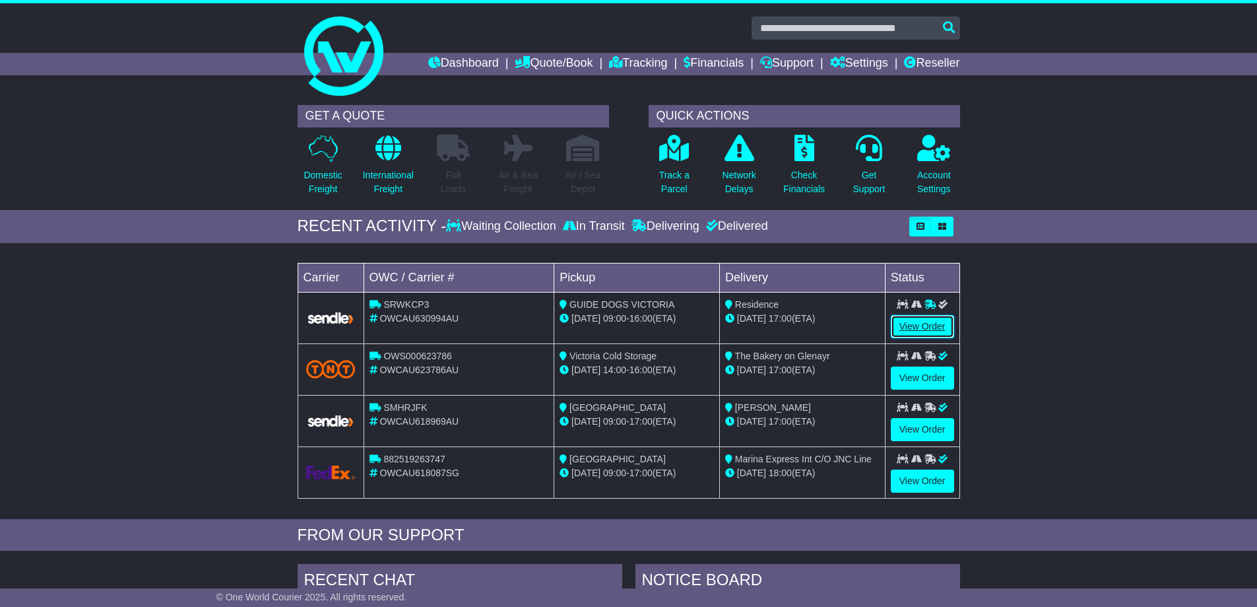
click at [918, 324] on link "View Order" at bounding box center [922, 326] width 63 height 23
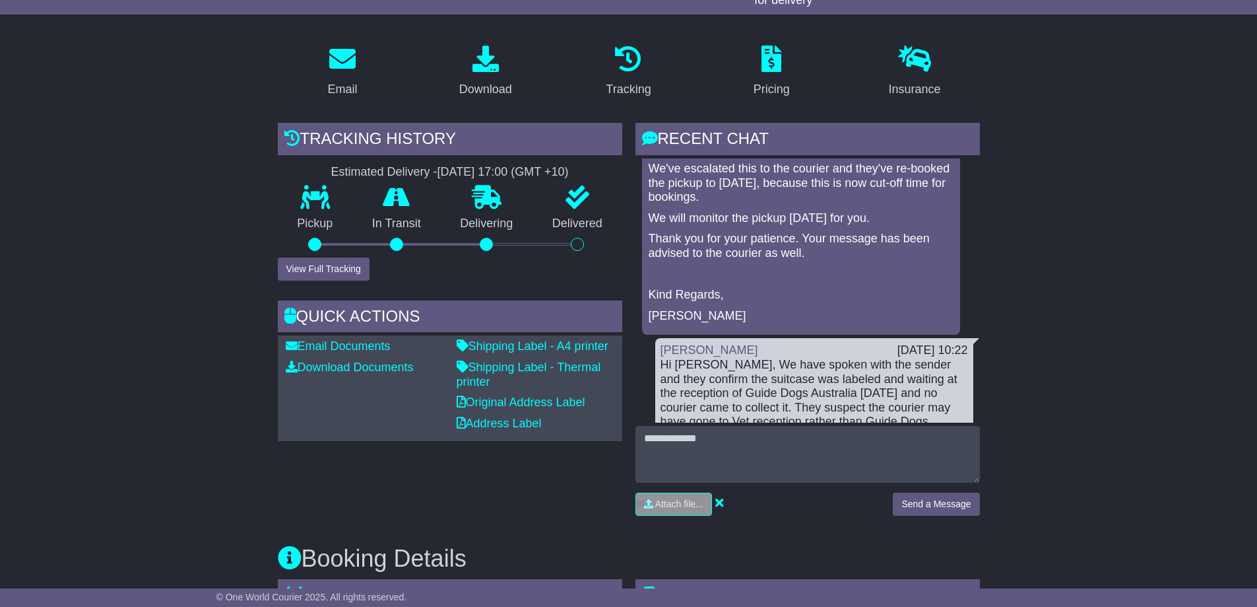
scroll to position [264, 0]
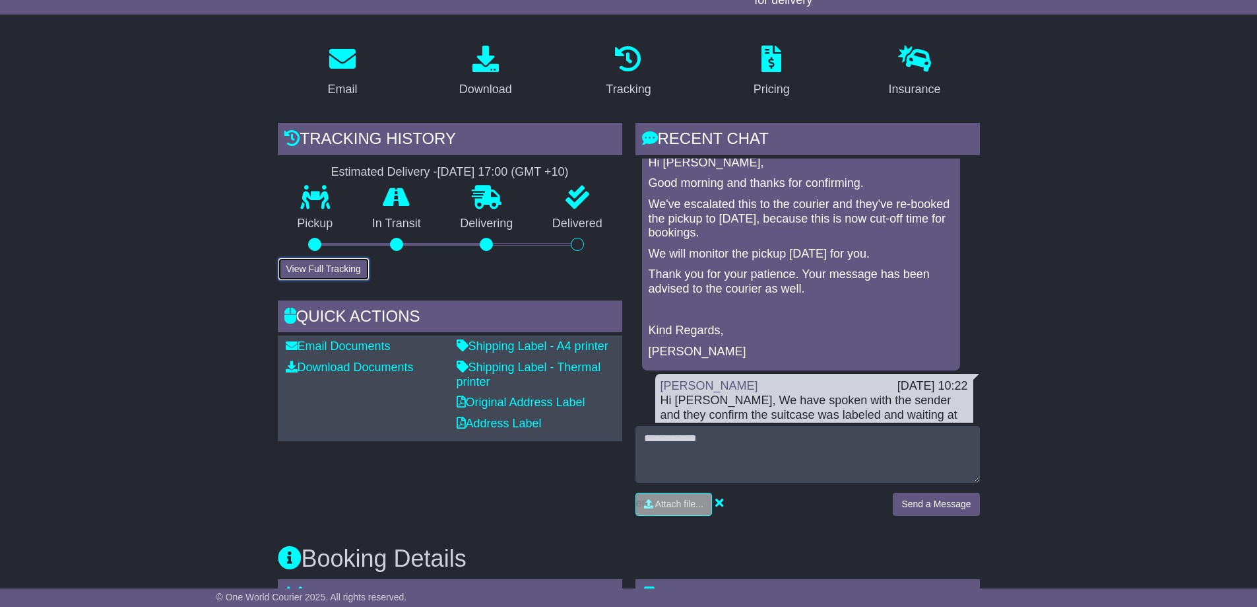
click at [307, 263] on button "View Full Tracking" at bounding box center [324, 268] width 92 height 23
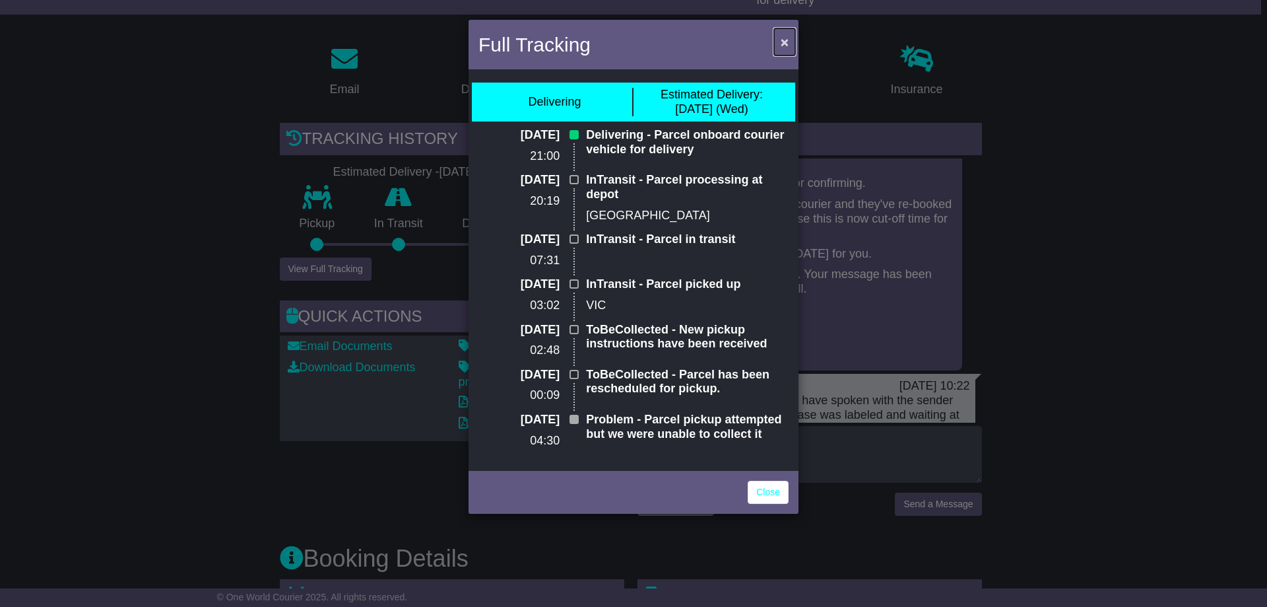
click at [783, 39] on span "×" at bounding box center [785, 41] width 8 height 15
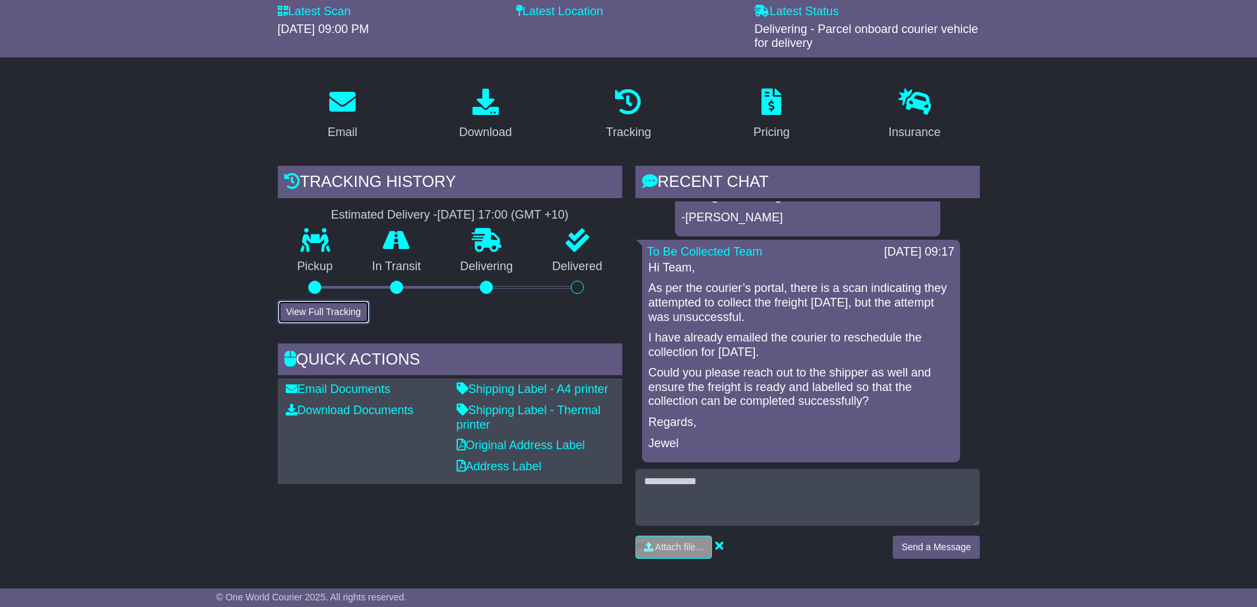
scroll to position [0, 0]
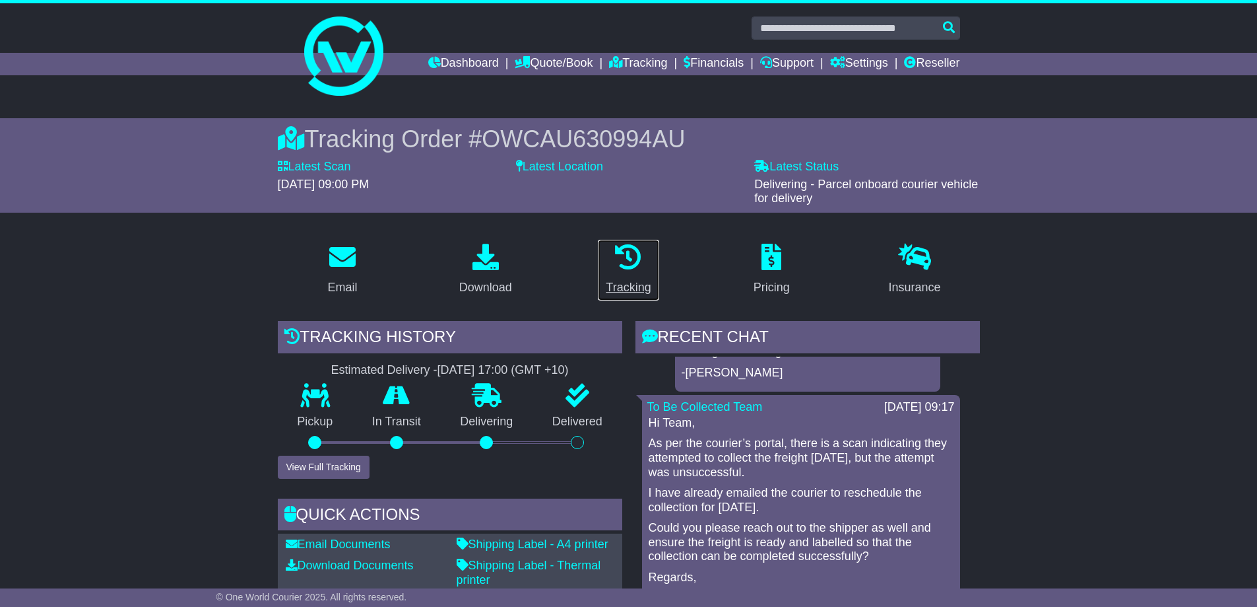
click at [629, 285] on div "Tracking" at bounding box center [628, 288] width 45 height 18
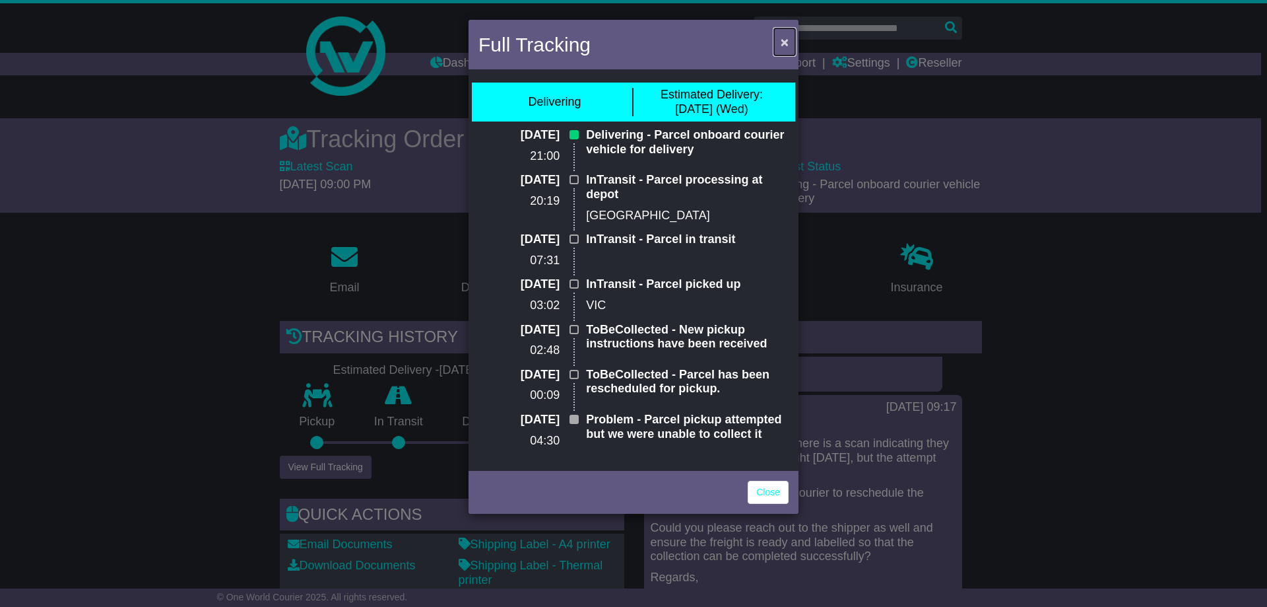
click at [787, 35] on span "×" at bounding box center [785, 41] width 8 height 15
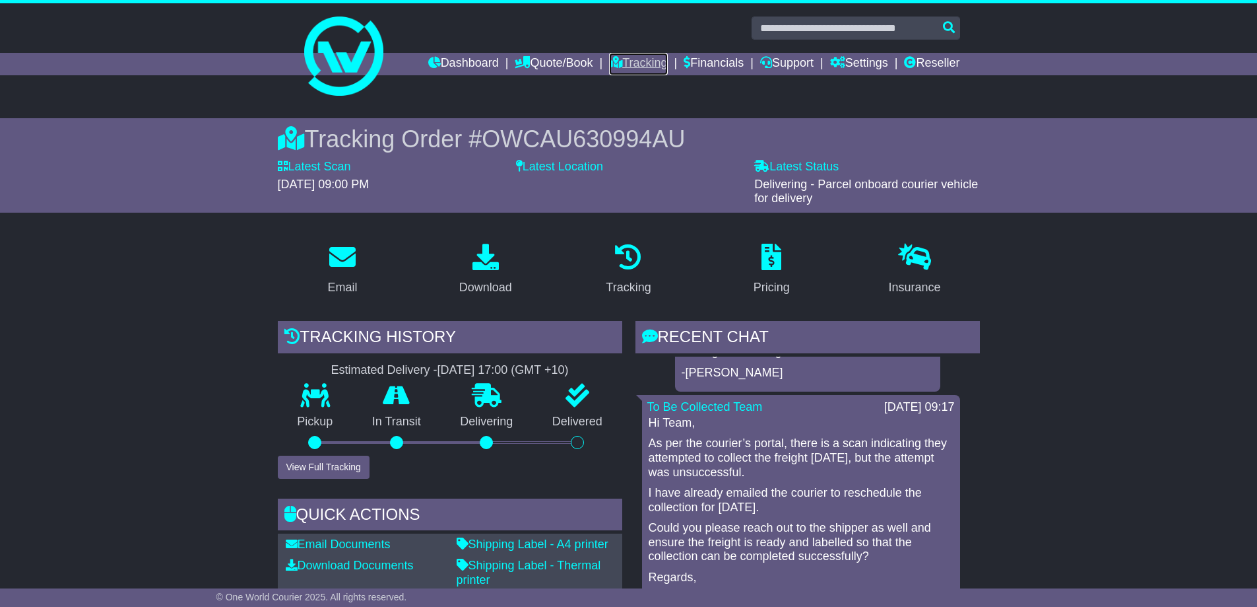
click at [620, 57] on link "Tracking" at bounding box center [638, 64] width 58 height 22
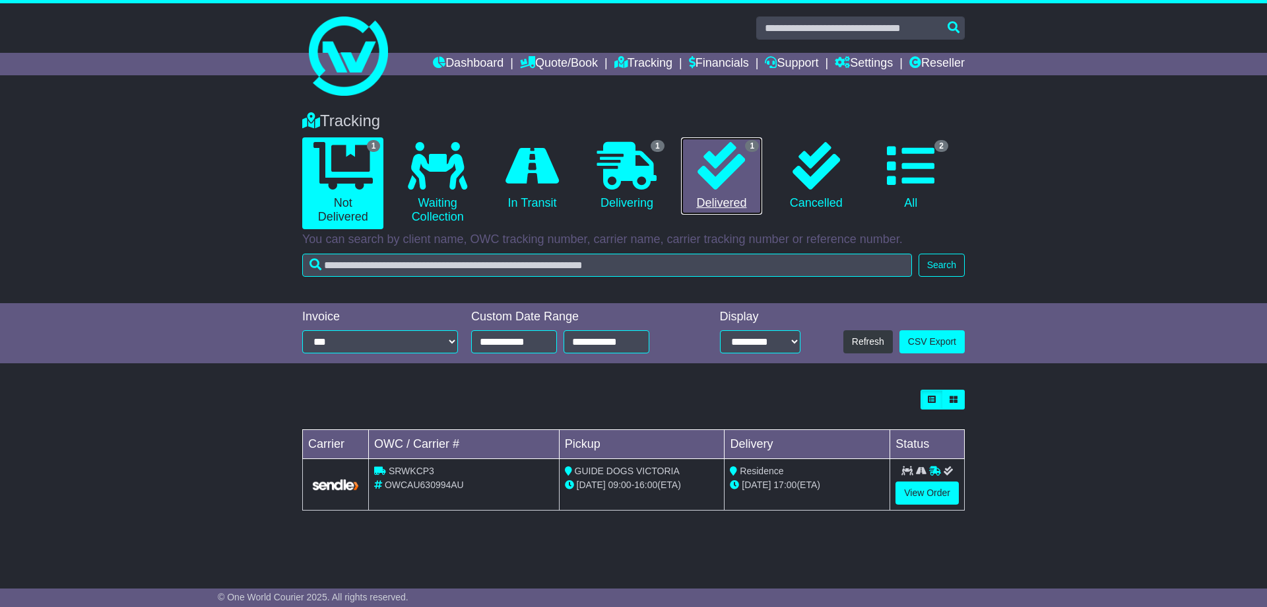
click at [721, 205] on link "1 Delivered" at bounding box center [721, 176] width 81 height 78
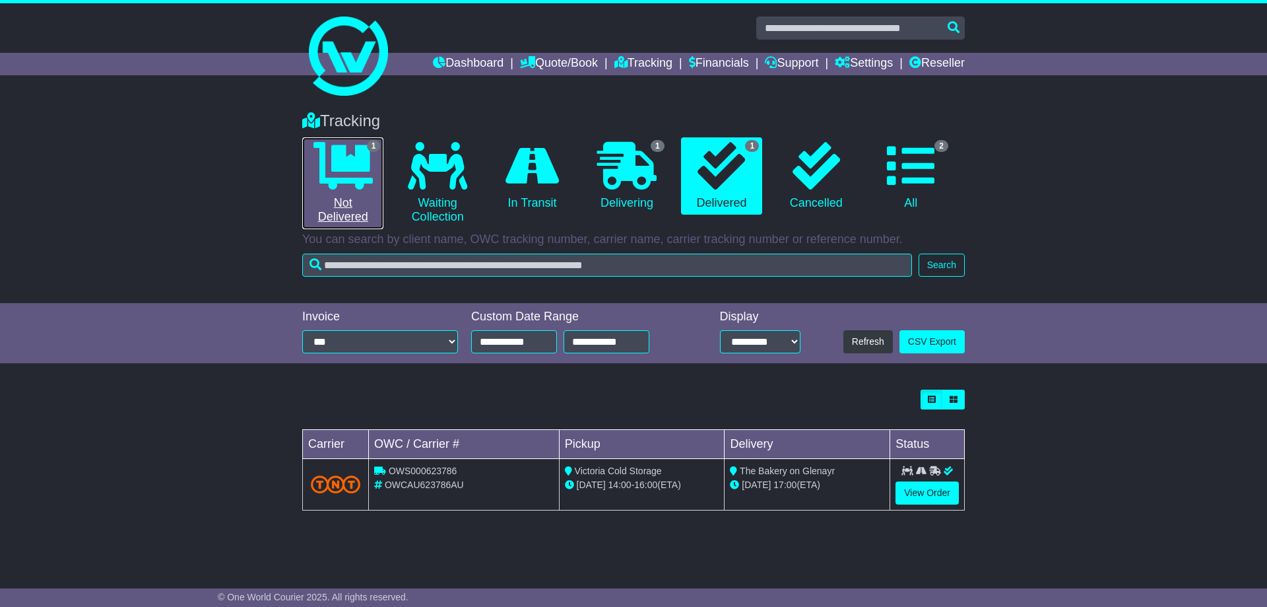
click at [343, 197] on link "1 Not Delivered" at bounding box center [342, 183] width 81 height 92
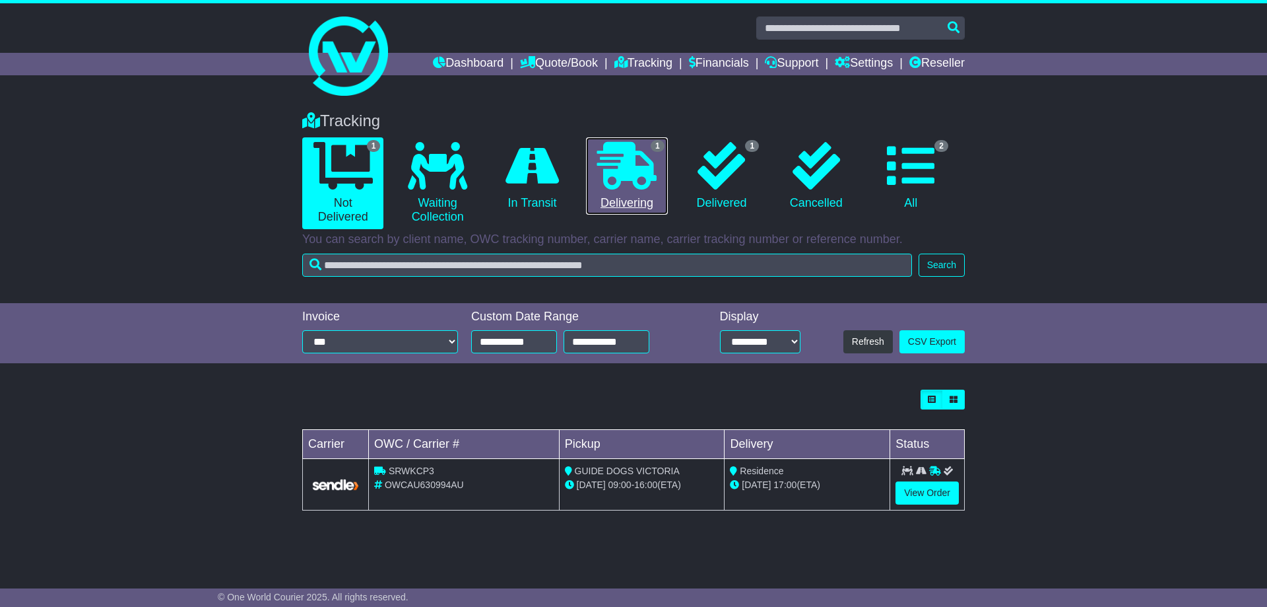
click at [626, 200] on link "1 Delivering" at bounding box center [626, 176] width 81 height 78
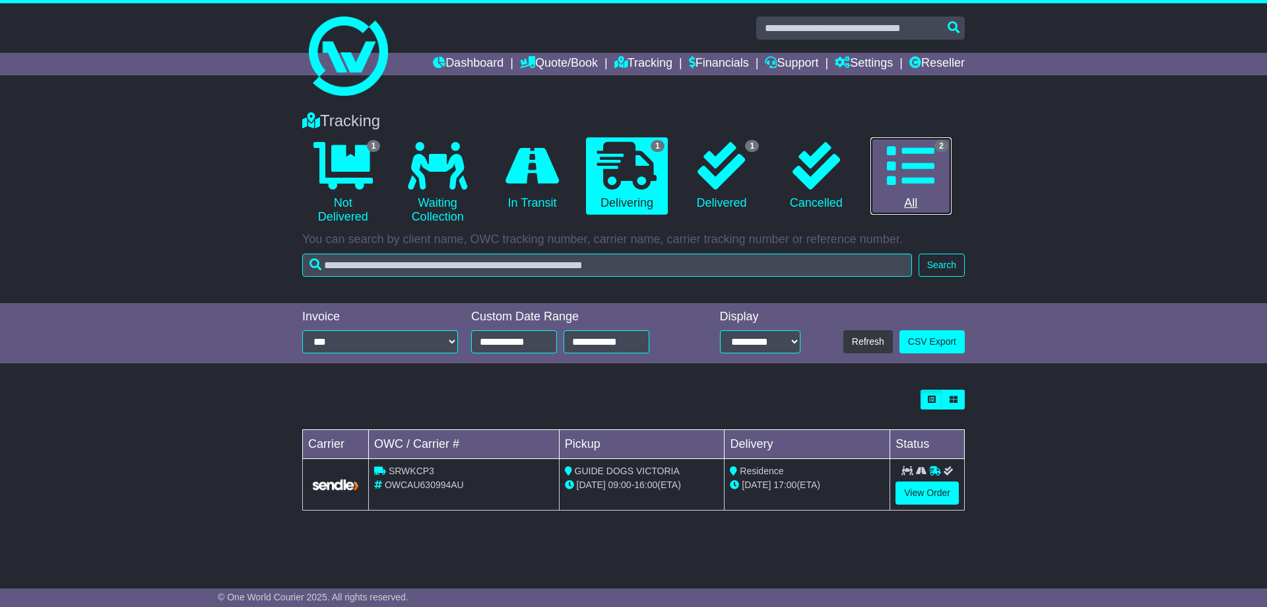
click at [911, 176] on icon at bounding box center [911, 166] width 48 height 48
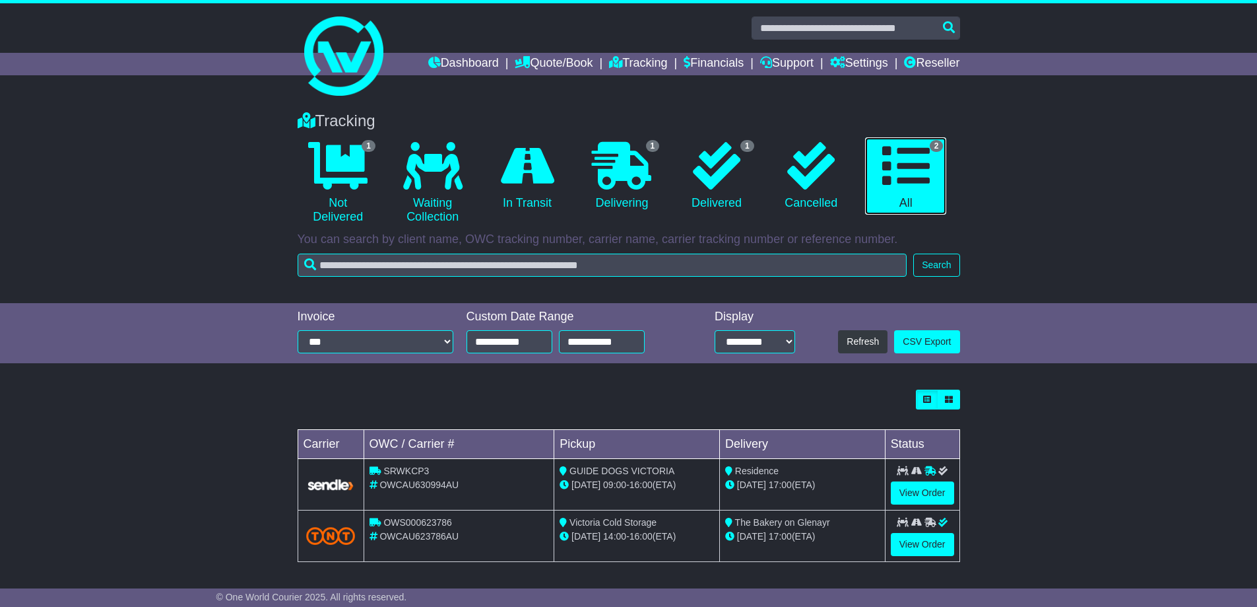
scroll to position [2, 0]
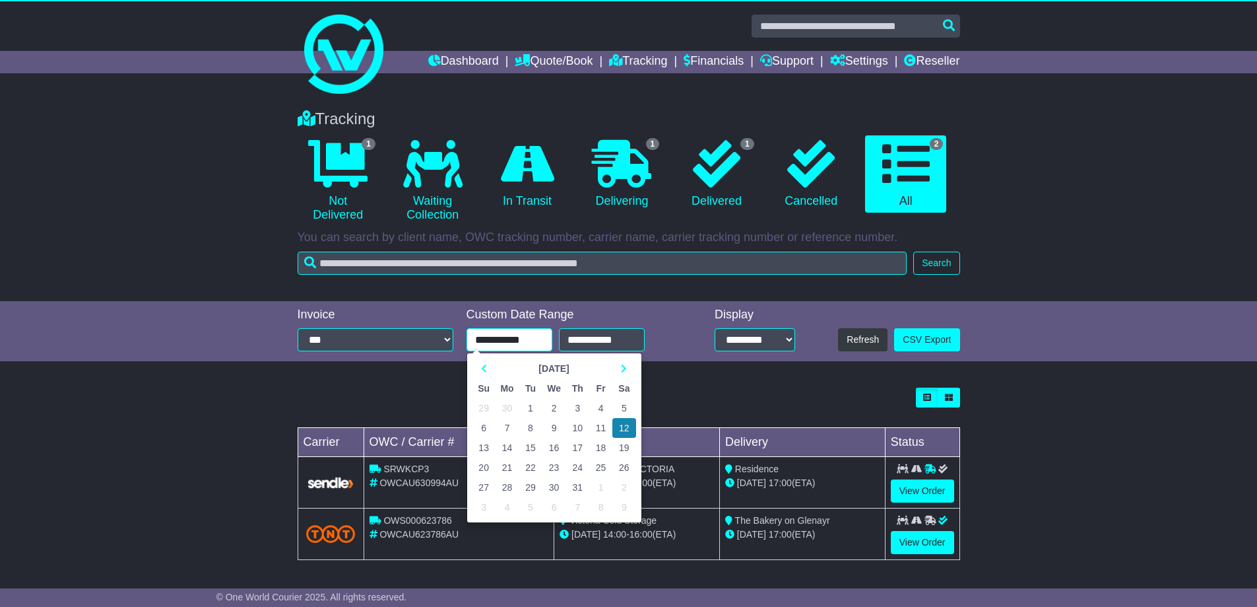
click at [486, 347] on input "**********" at bounding box center [510, 339] width 86 height 23
click at [529, 408] on td "1" at bounding box center [530, 408] width 23 height 20
type input "**********"
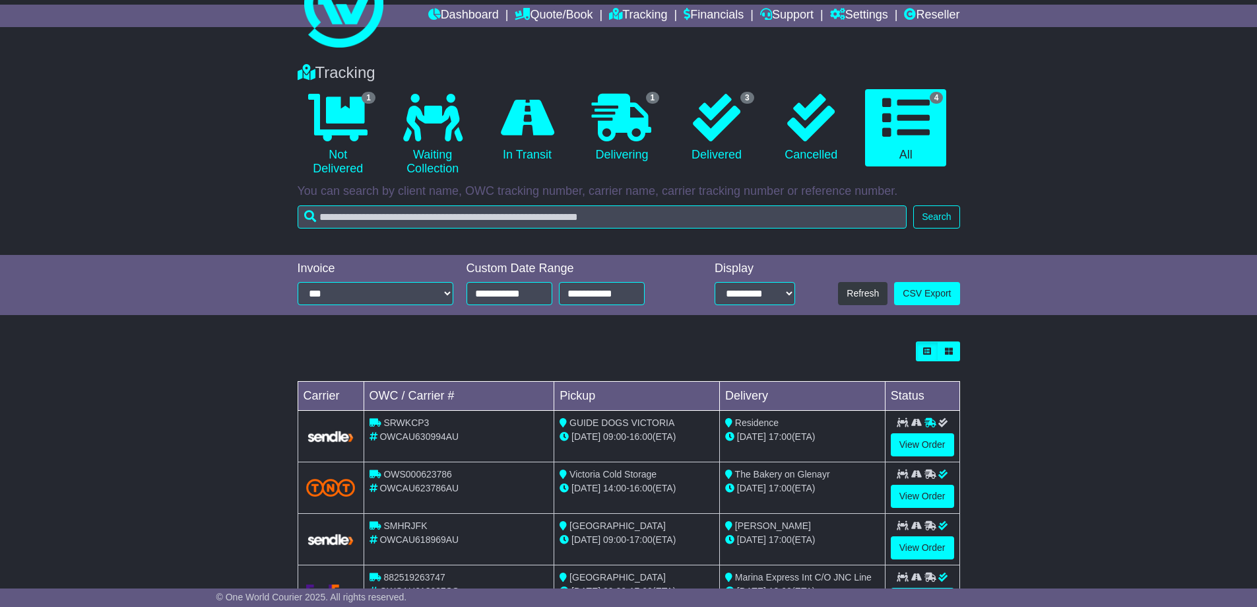
scroll to position [105, 0]
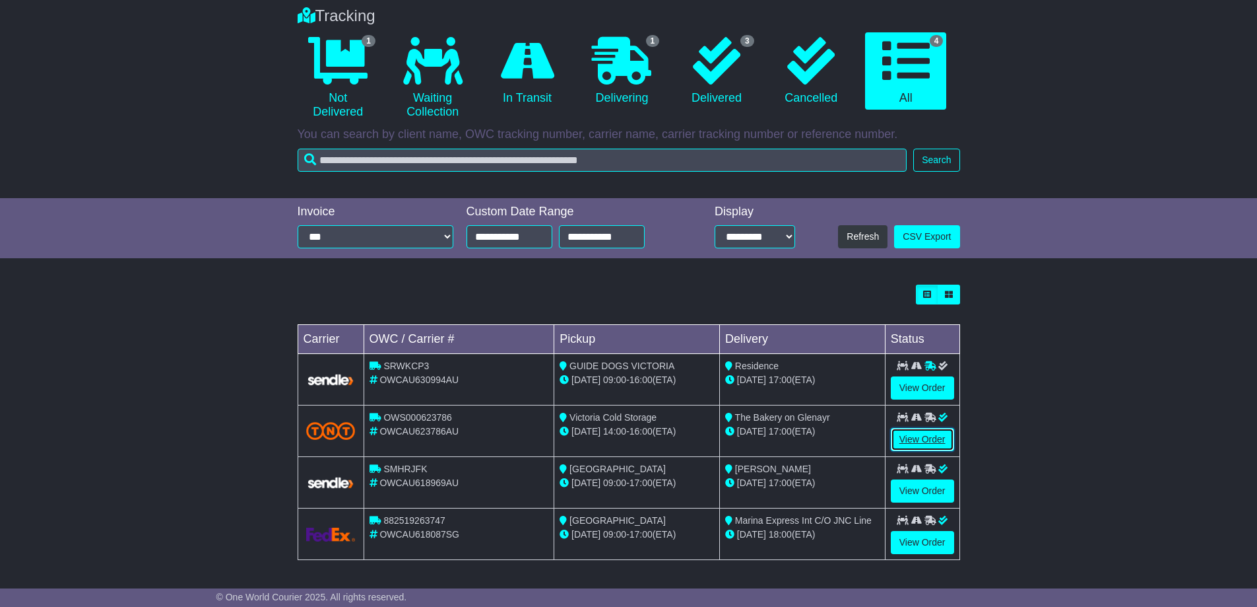
click at [924, 434] on link "View Order" at bounding box center [922, 439] width 63 height 23
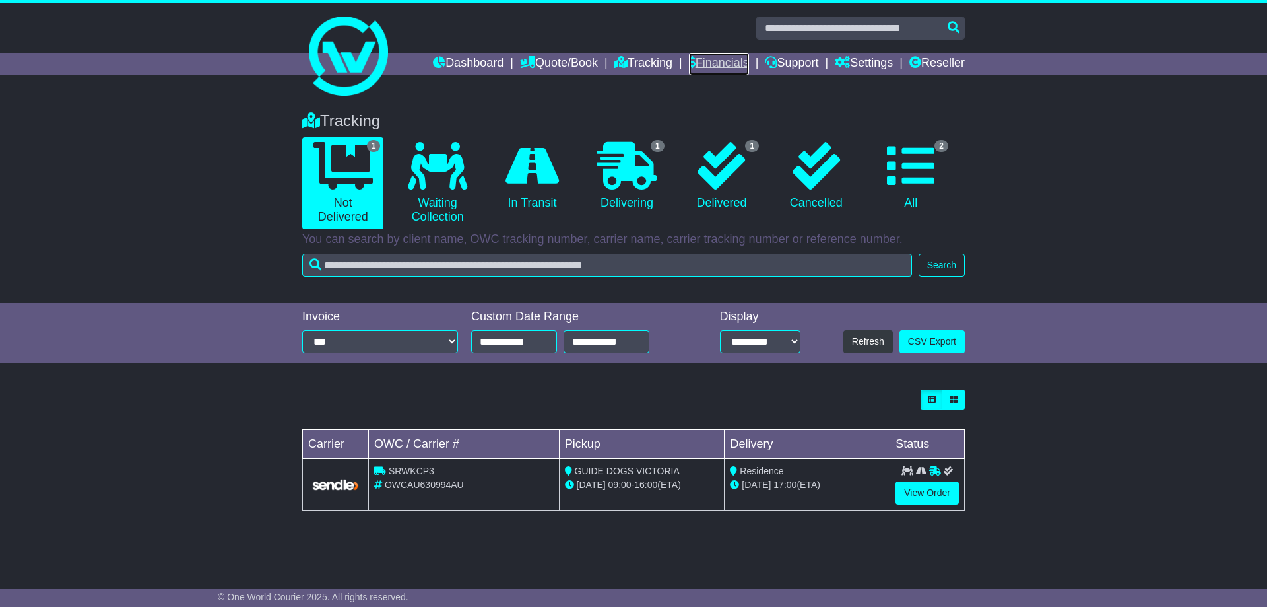
click at [714, 69] on link "Financials" at bounding box center [719, 64] width 60 height 22
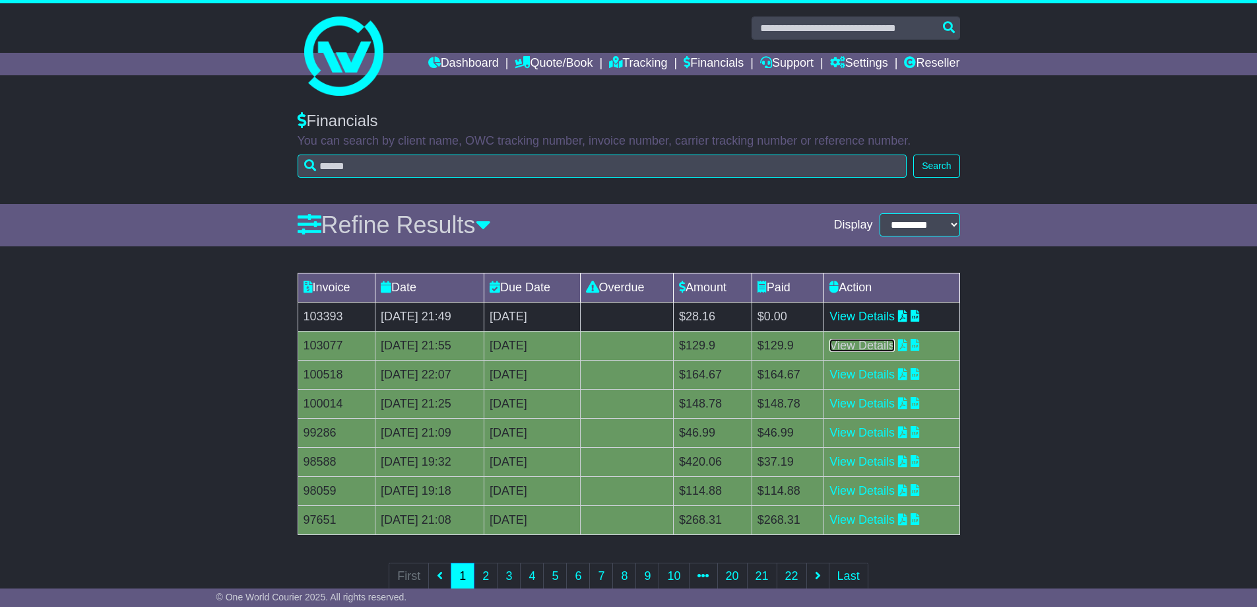
click at [874, 345] on link "View Details" at bounding box center [862, 345] width 65 height 13
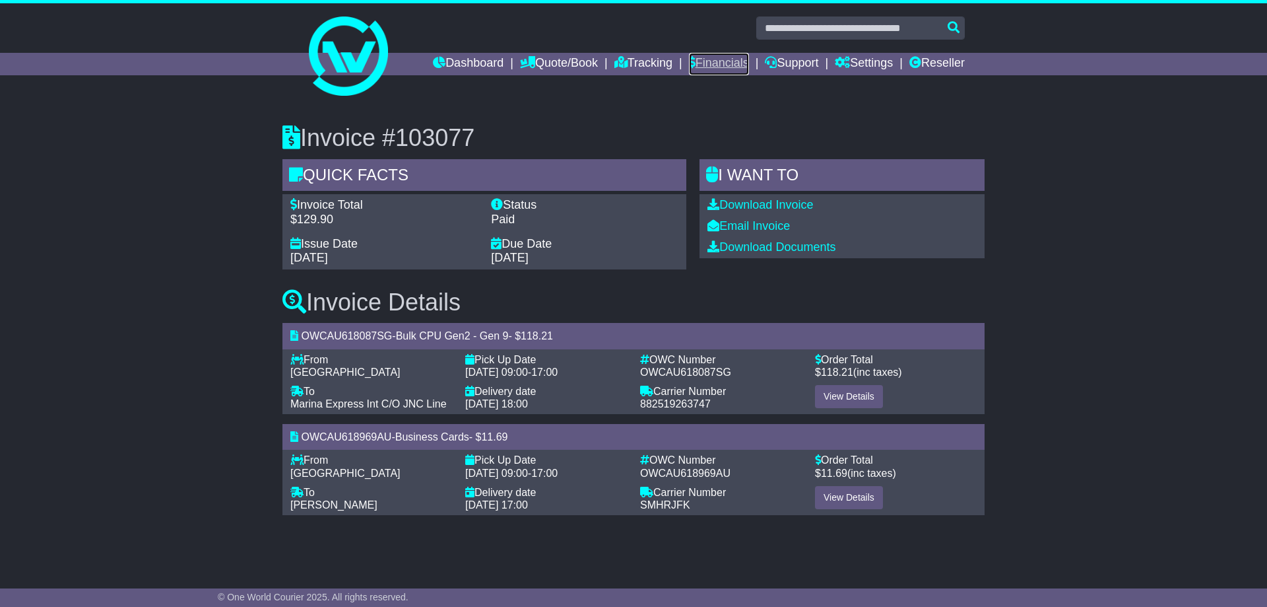
click at [707, 59] on link "Financials" at bounding box center [719, 64] width 60 height 22
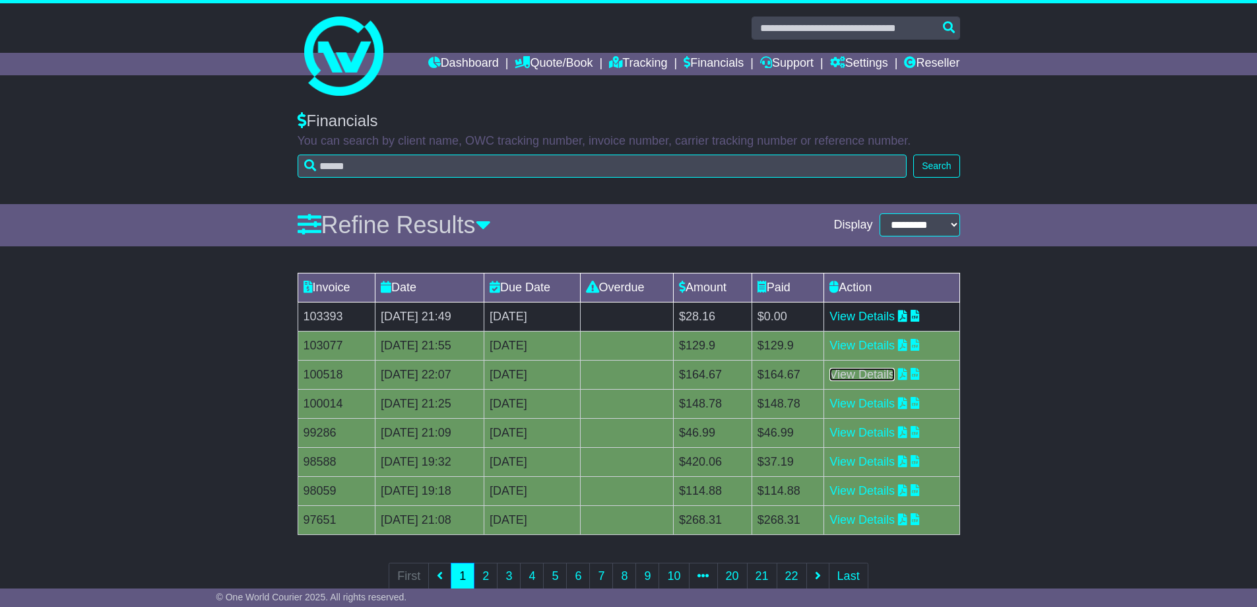
click at [882, 374] on link "View Details" at bounding box center [862, 374] width 65 height 13
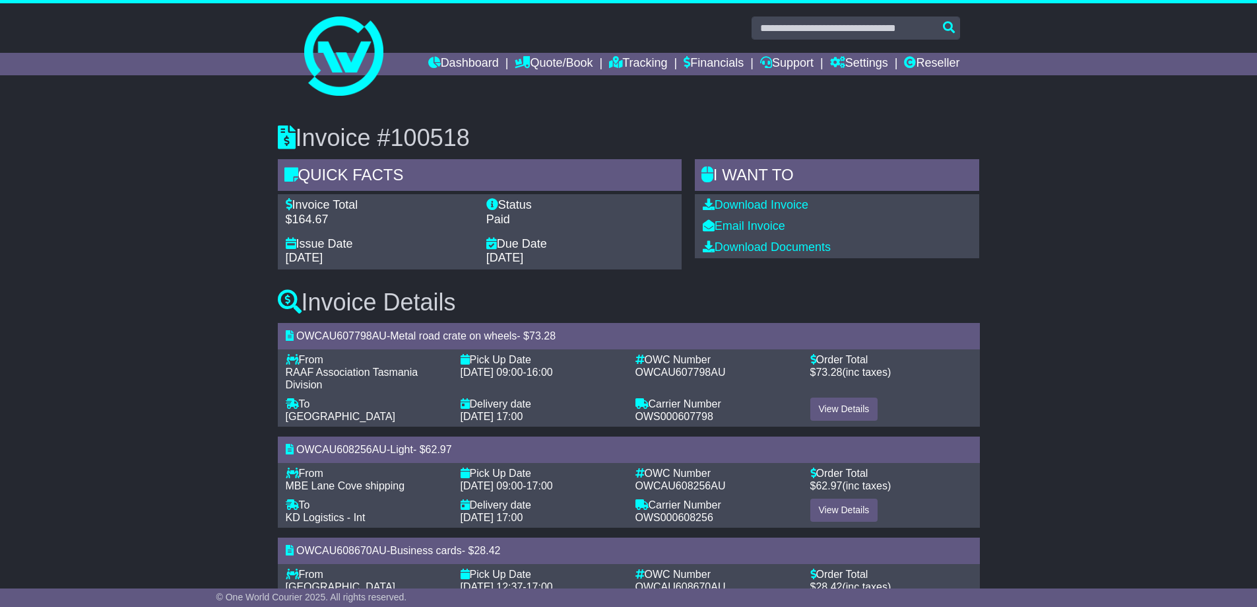
scroll to position [65, 0]
